Goal: Task Accomplishment & Management: Use online tool/utility

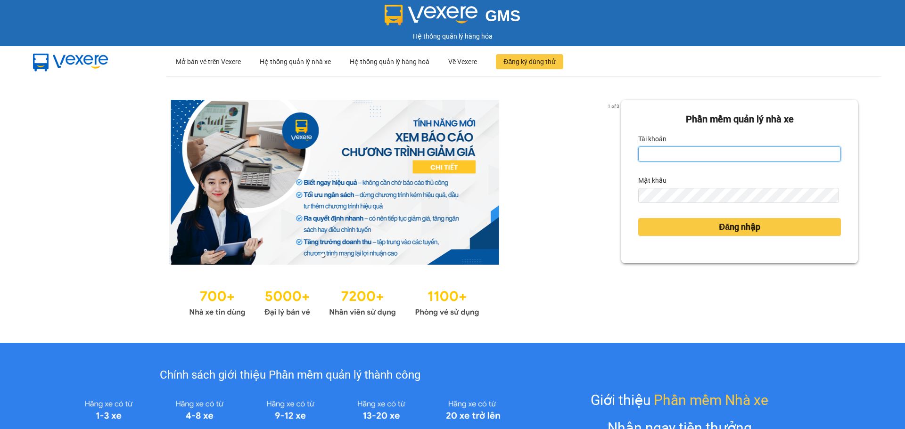
click at [697, 151] on input "Tài khoản" at bounding box center [739, 154] width 203 height 15
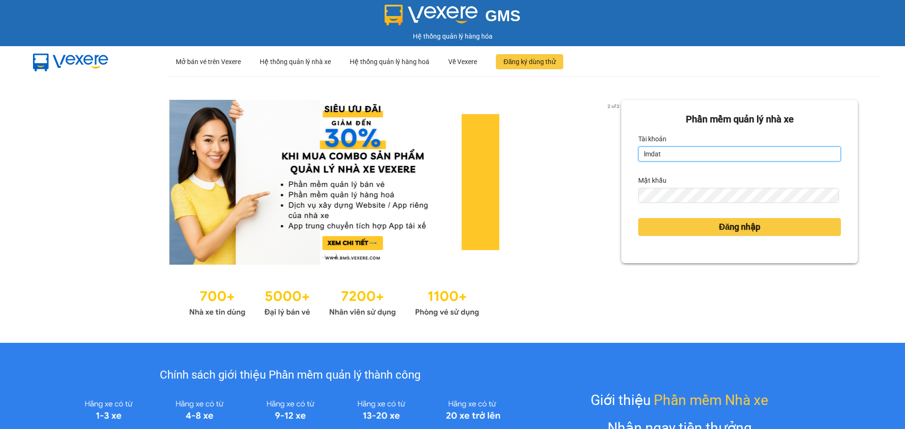
type input "lmdat.ducphatth"
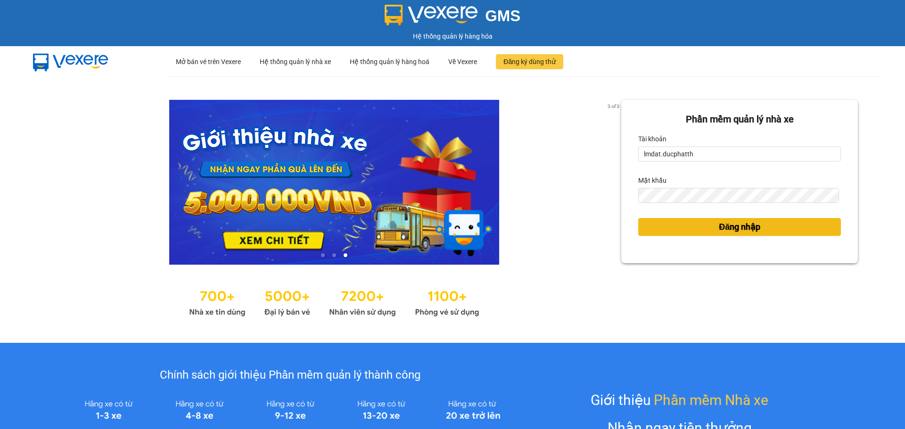
click at [714, 221] on button "Đăng nhập" at bounding box center [739, 227] width 203 height 18
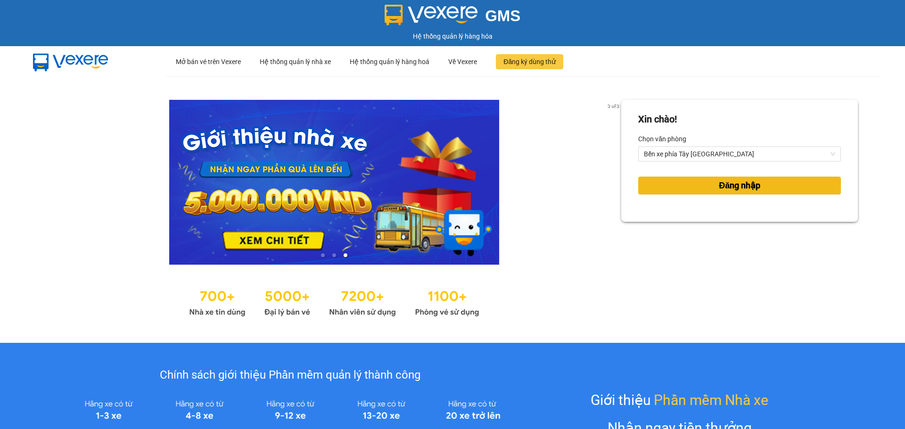
click at [699, 188] on button "Đăng nhập" at bounding box center [739, 186] width 203 height 18
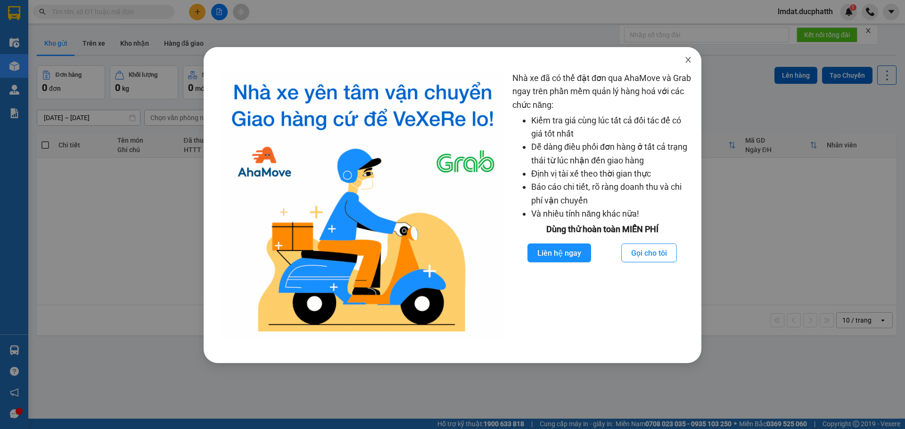
click at [687, 67] on span "Close" at bounding box center [688, 60] width 26 height 26
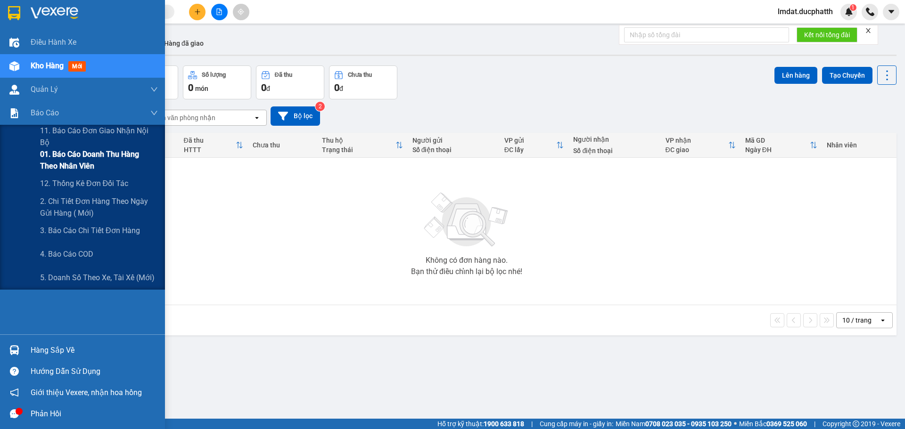
click at [101, 158] on span "01. Báo cáo doanh thu hàng theo nhân viên" at bounding box center [99, 160] width 118 height 24
